Goal: Information Seeking & Learning: Learn about a topic

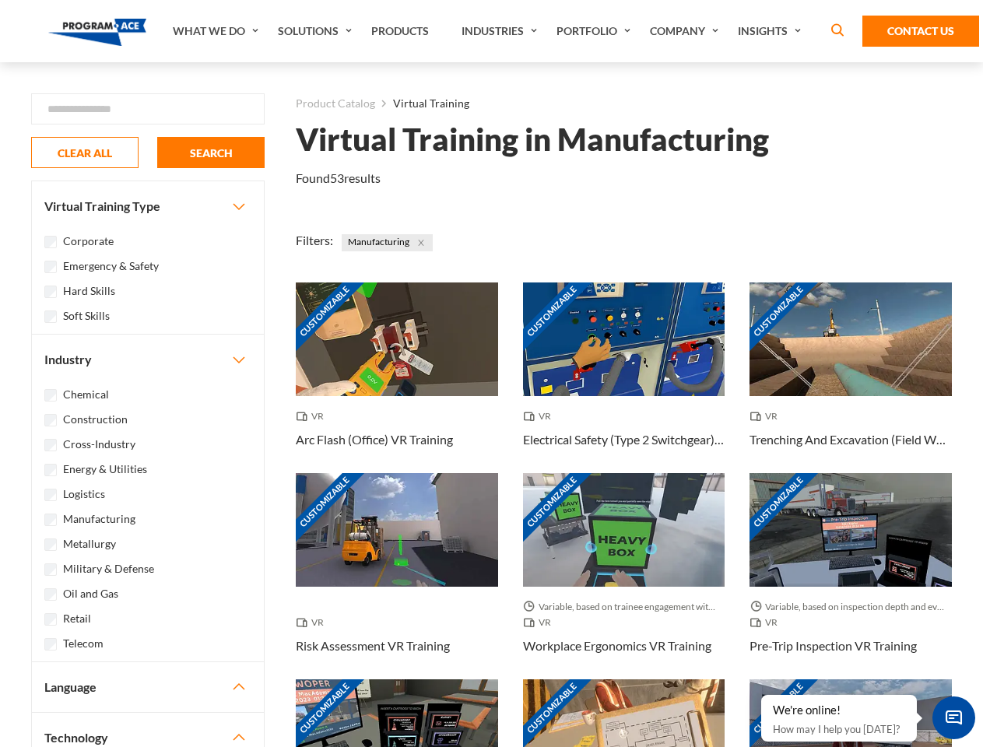
click at [217, 31] on link "What We Do" at bounding box center [217, 31] width 105 height 62
click at [317, 31] on link "Solutions" at bounding box center [316, 31] width 93 height 62
click at [501, 31] on link "Industries" at bounding box center [501, 31] width 95 height 62
click at [687, 31] on link "Company" at bounding box center [686, 31] width 88 height 62
click at [772, 31] on link "Insights" at bounding box center [771, 31] width 83 height 62
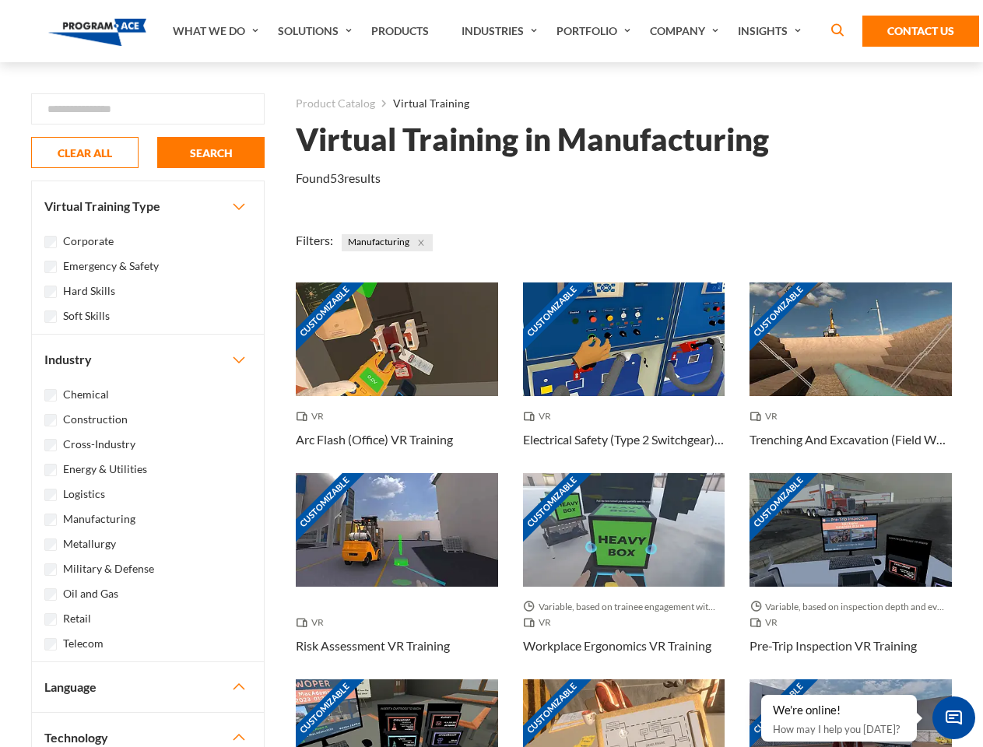
click at [0, 0] on div "Blog White Papers News" at bounding box center [0, 0] width 0 height 0
click at [0, 0] on strong "How Virtual Learning Can Enhance Workforce Productivity: A Guide for L&D Manage…" at bounding box center [0, 0] width 0 height 0
click at [954, 718] on span "Minimize live chat window" at bounding box center [954, 718] width 57 height 57
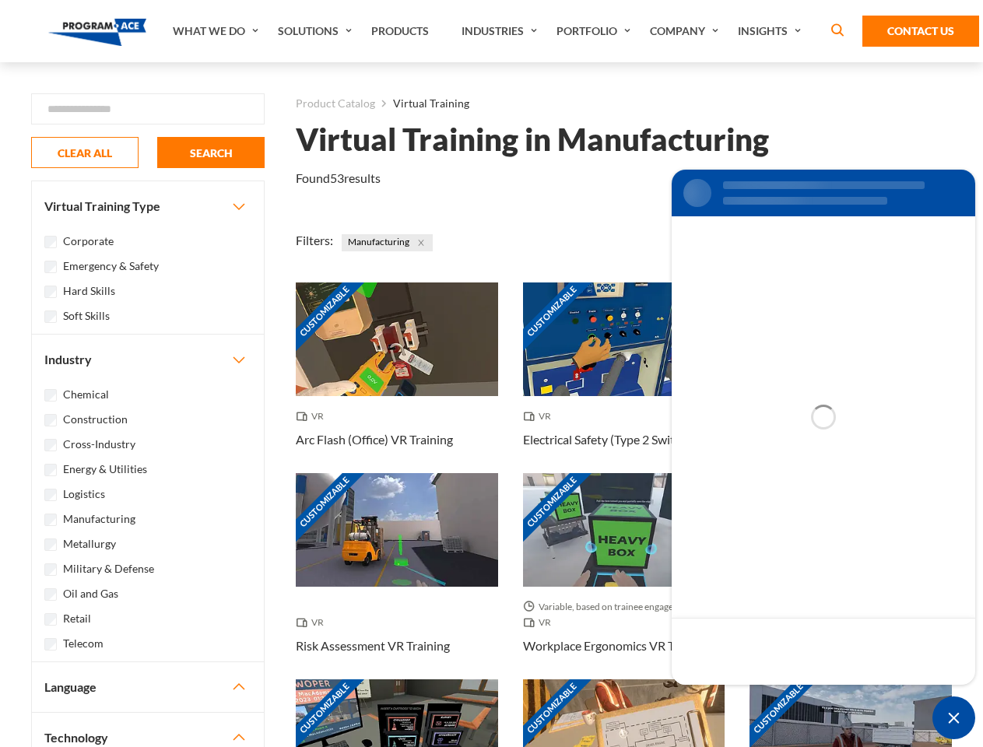
click at [762, 696] on div "Customizable" at bounding box center [851, 737] width 202 height 114
